Goal: Navigation & Orientation: Go to known website

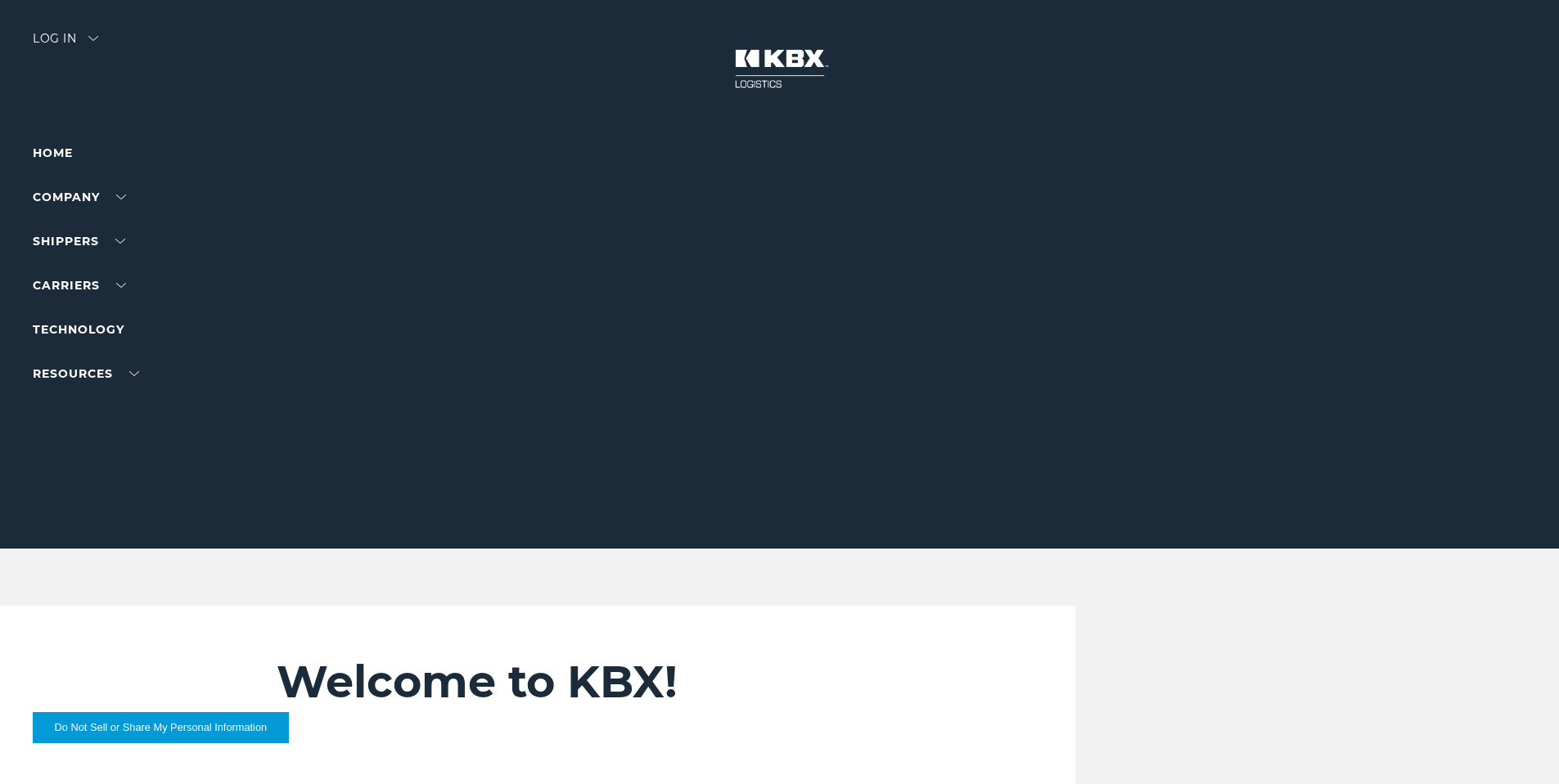
click at [758, 62] on img at bounding box center [780, 68] width 122 height 72
